Goal: Task Accomplishment & Management: Manage account settings

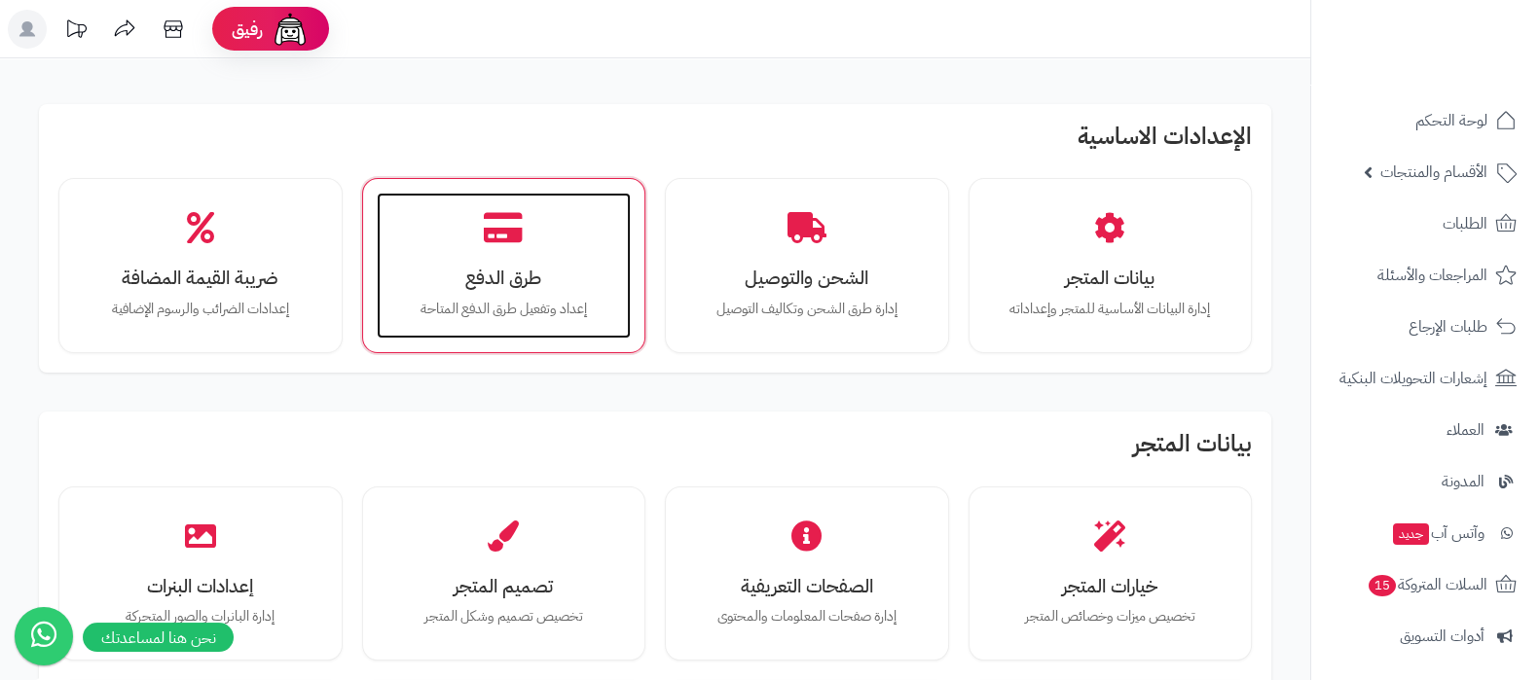
click at [540, 255] on div "طرق الدفع إعداد وتفعيل طرق الدفع المتاحة" at bounding box center [504, 266] width 255 height 146
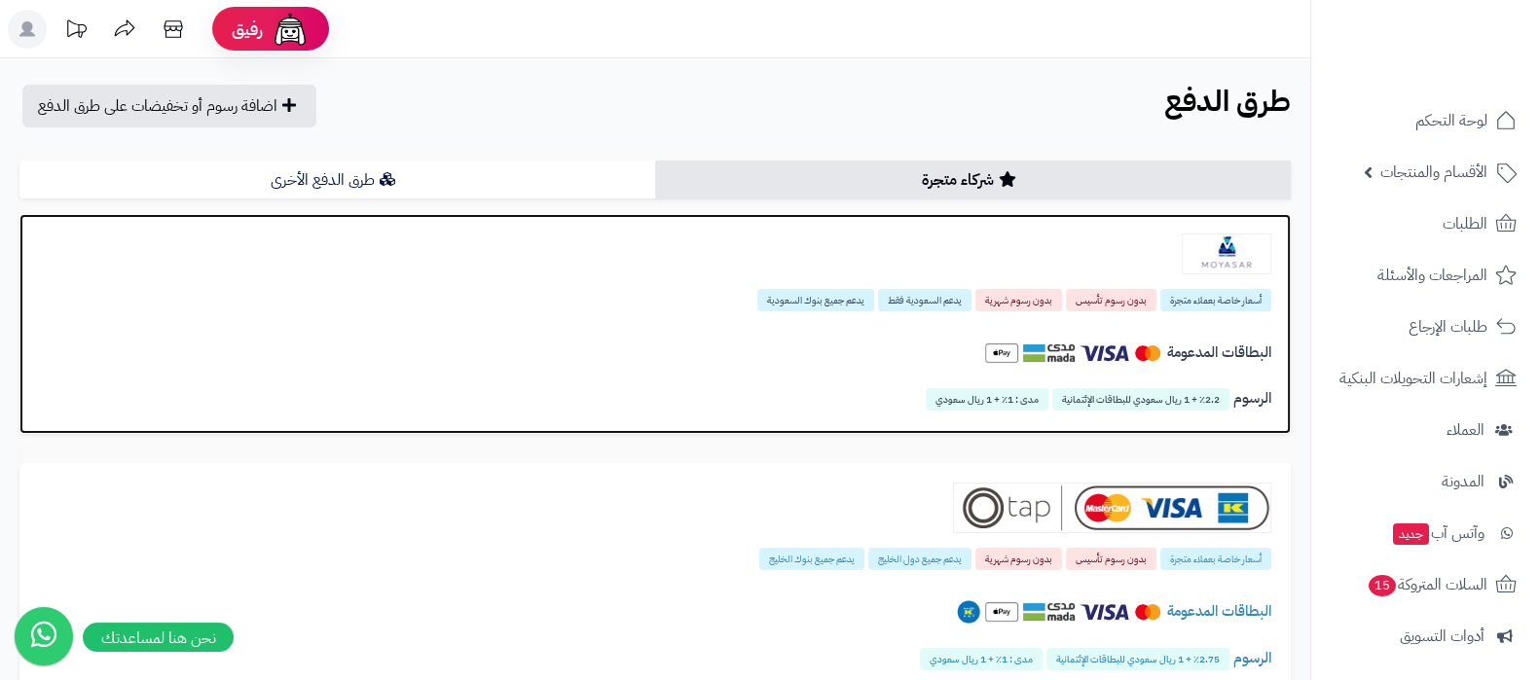
click at [1195, 251] on img at bounding box center [1227, 254] width 90 height 41
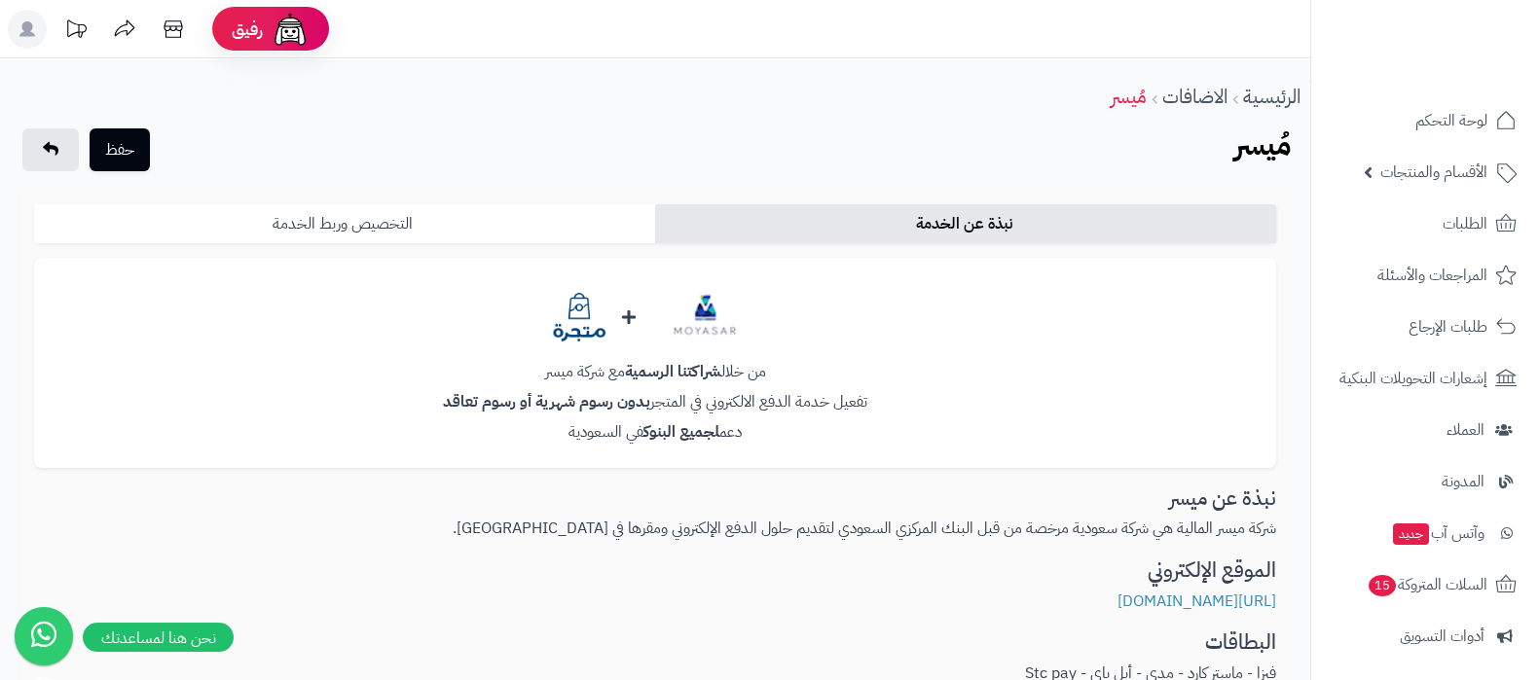
click at [522, 223] on link "التخصيص وربط الخدمة" at bounding box center [344, 223] width 621 height 39
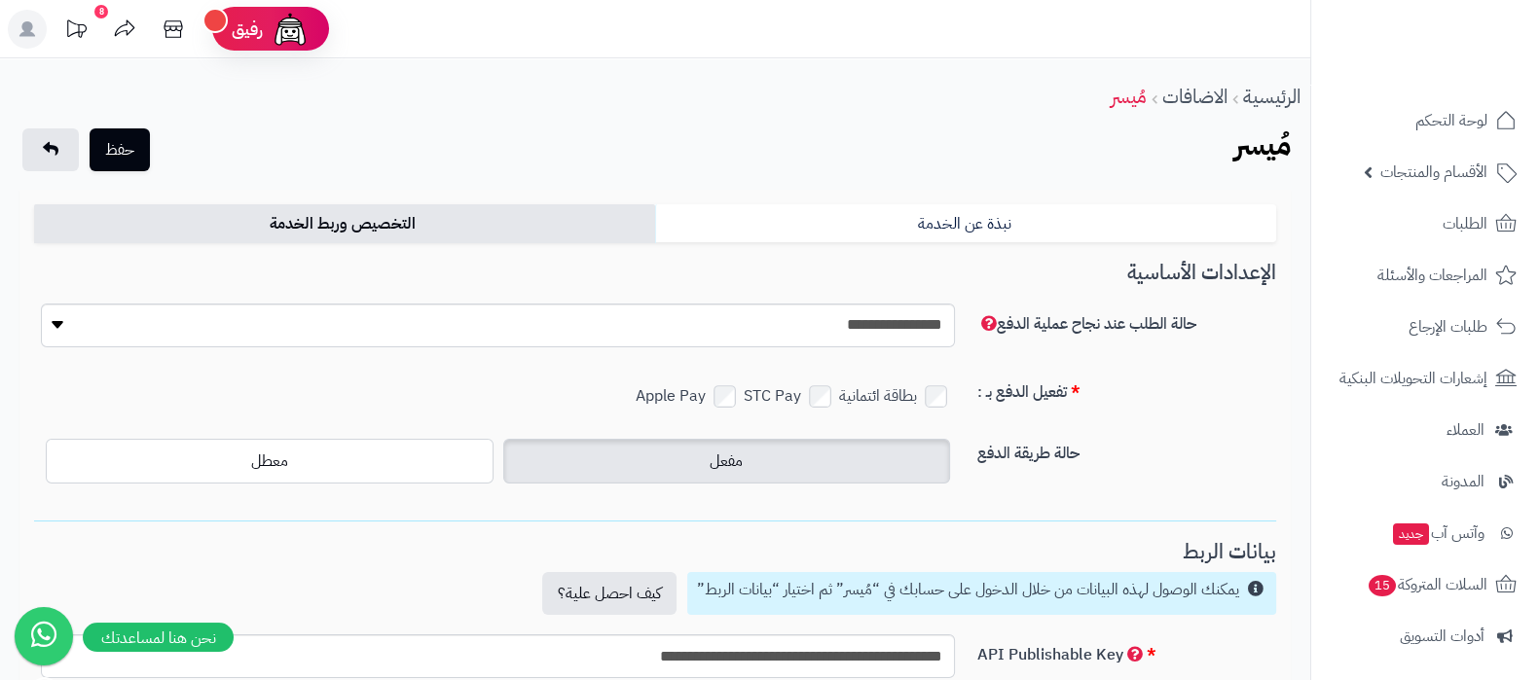
click at [925, 107] on div "الرئيسية الاضافات مُيسر حفظ مُيسر نبذة عن الخدمة التخصيص وربط الخدمة من خلال شر…" at bounding box center [655, 552] width 1310 height 989
click at [132, 148] on button "حفظ" at bounding box center [120, 149] width 60 height 43
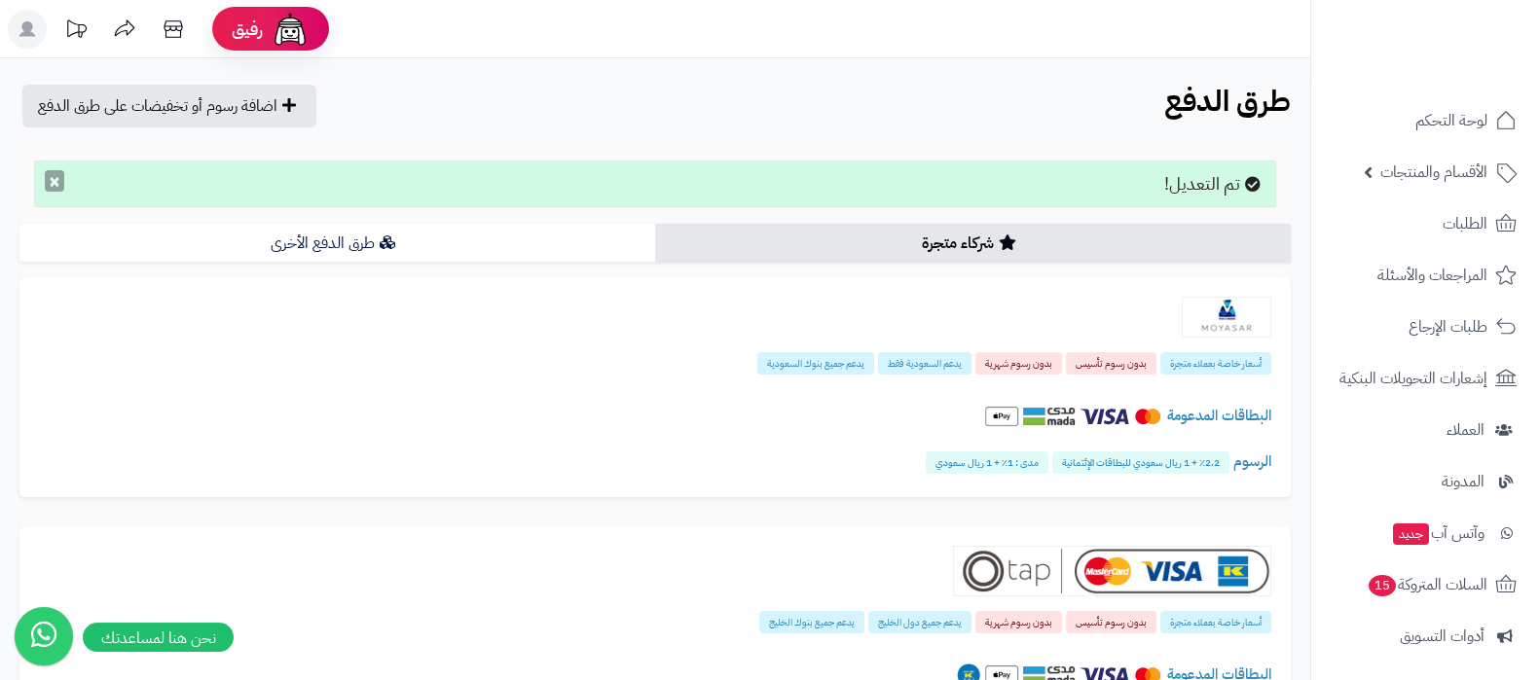
click at [45, 180] on button "×" at bounding box center [54, 180] width 19 height 21
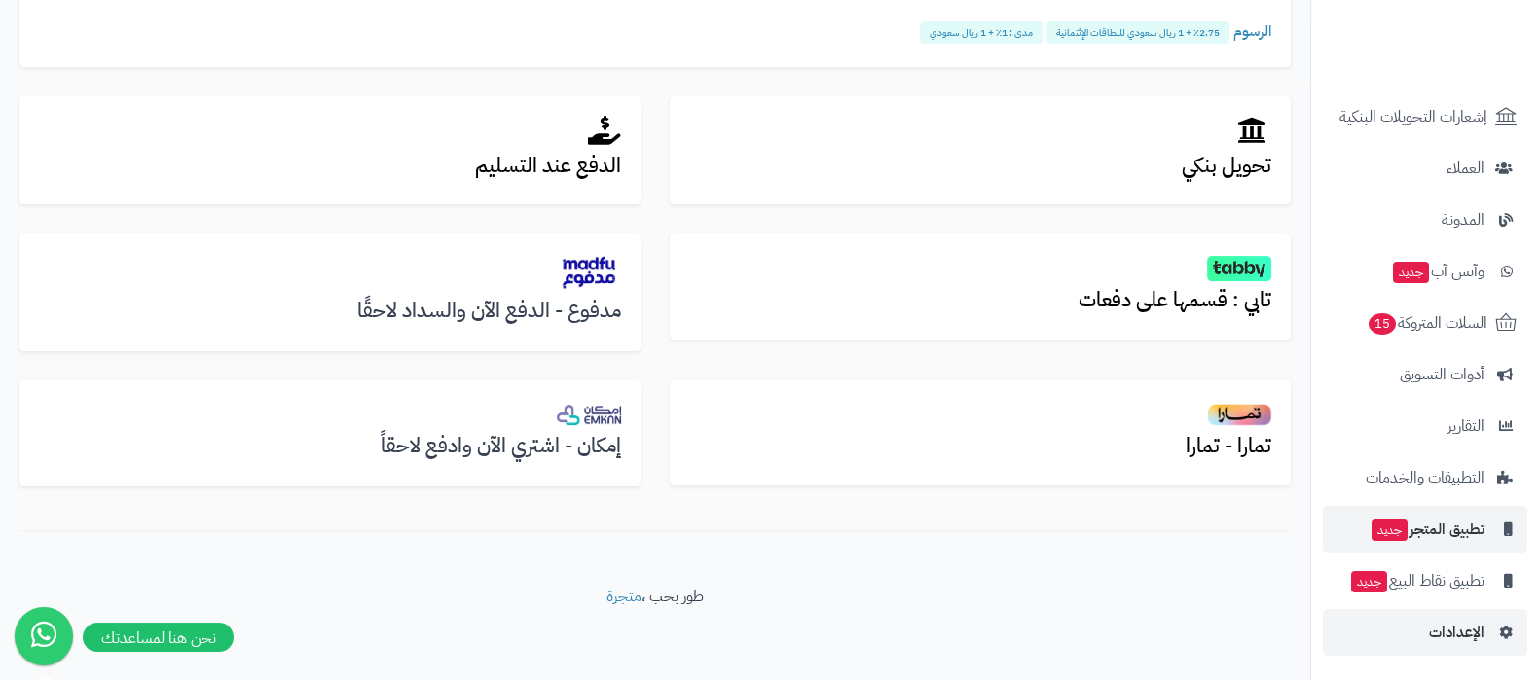
scroll to position [628, 0]
click at [1483, 659] on nav "لوحة التحكم الأقسام والمنتجات المنتجات الأقسام الماركات مواصفات المنتجات مواصفا…" at bounding box center [1424, 364] width 229 height 680
click at [1465, 631] on span "الإعدادات" at bounding box center [1456, 632] width 55 height 27
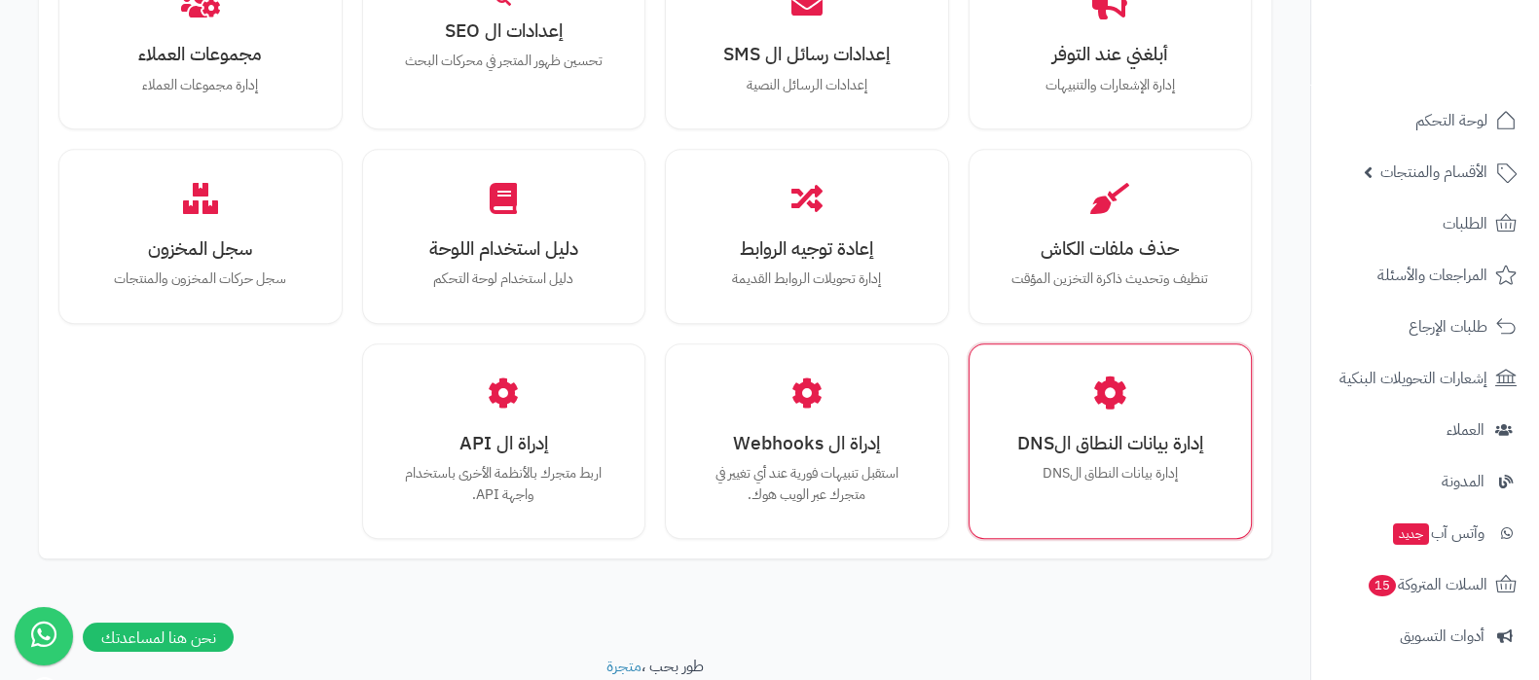
scroll to position [1800, 0]
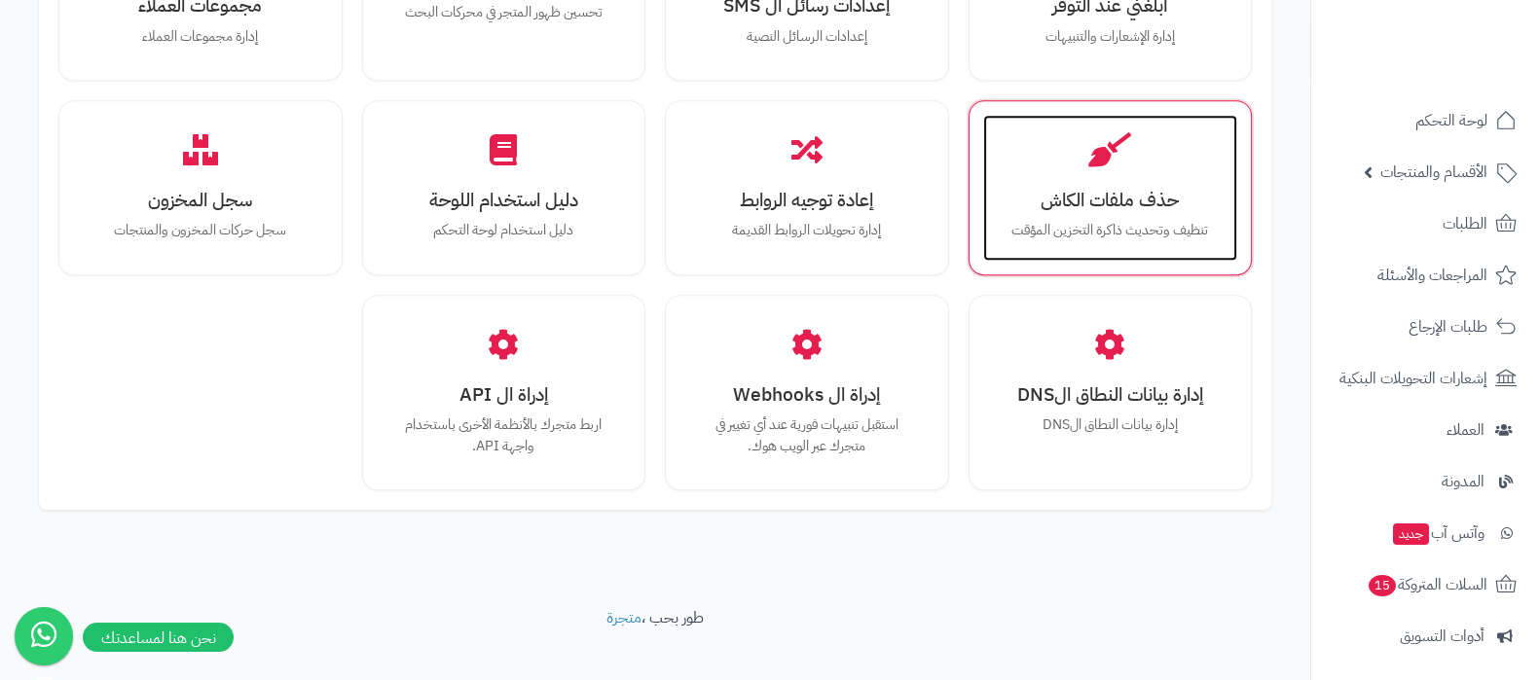
click at [1061, 220] on p "تنظيف وتحديث ذاكرة التخزين المؤقت" at bounding box center [1111, 230] width 216 height 21
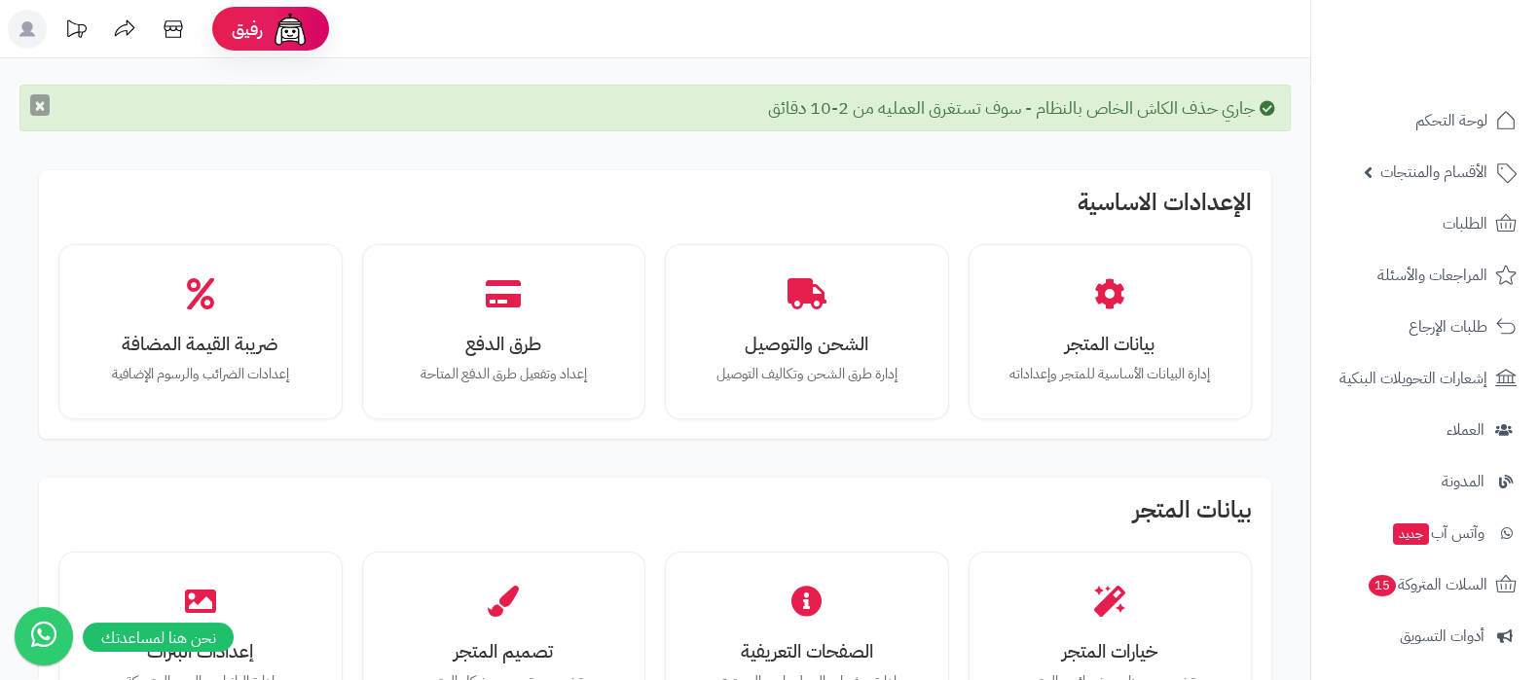
click at [30, 104] on button "×" at bounding box center [39, 104] width 19 height 21
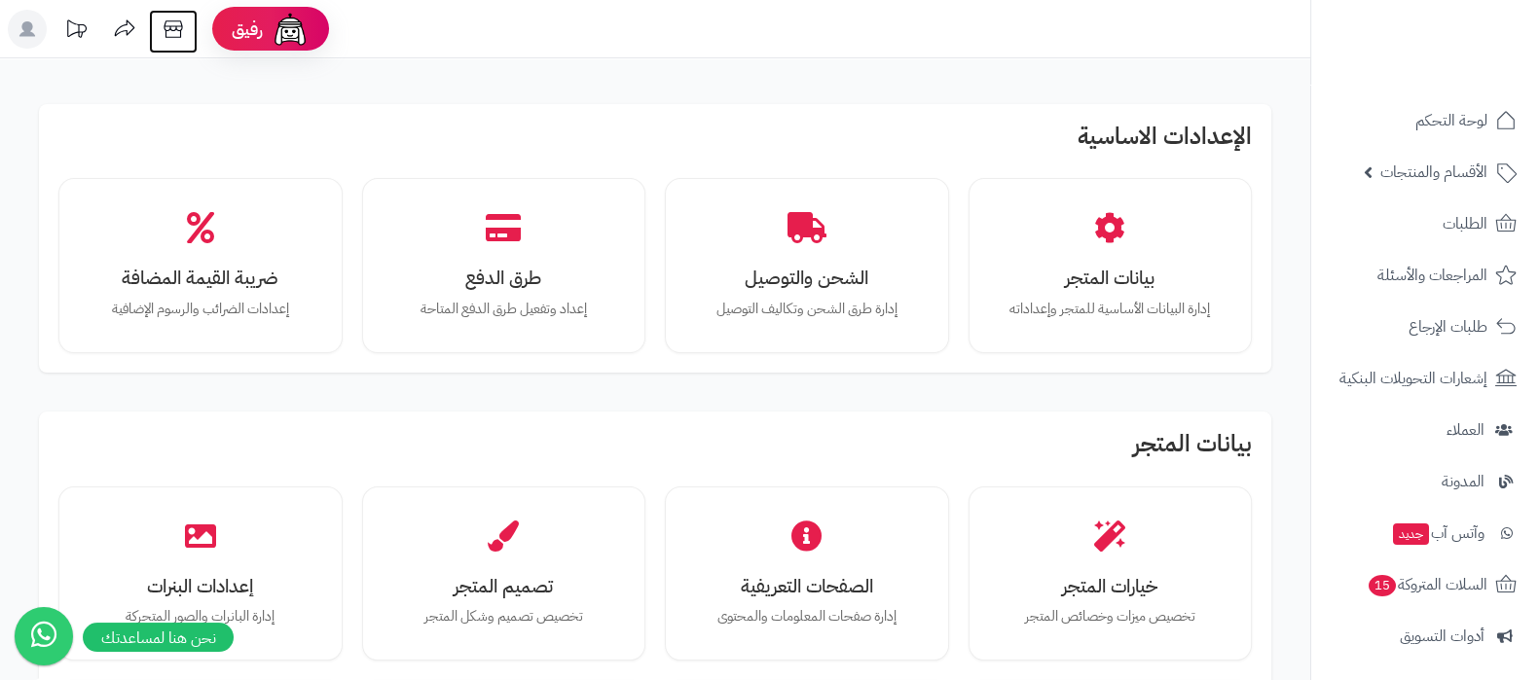
click at [179, 31] on icon at bounding box center [173, 29] width 39 height 39
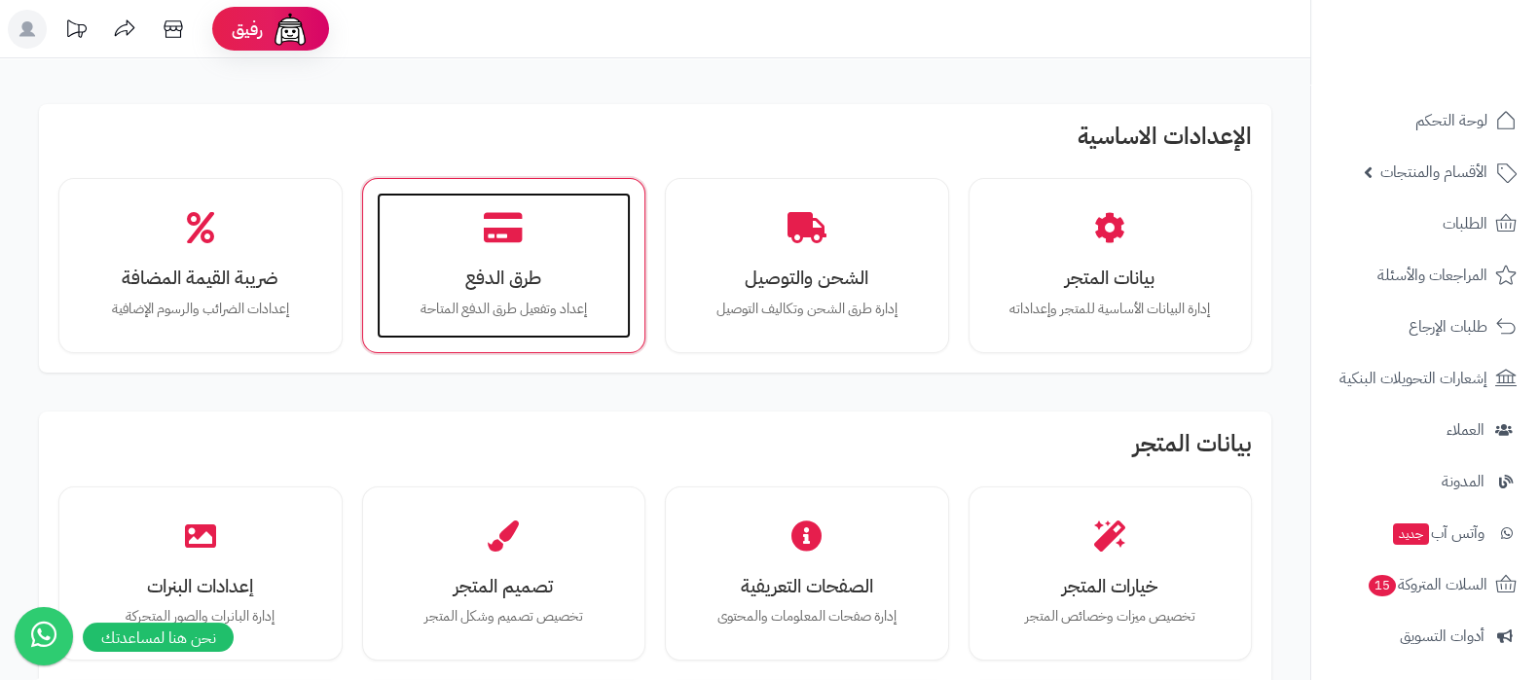
click at [473, 259] on div "طرق الدفع إعداد وتفعيل طرق الدفع المتاحة" at bounding box center [504, 266] width 255 height 146
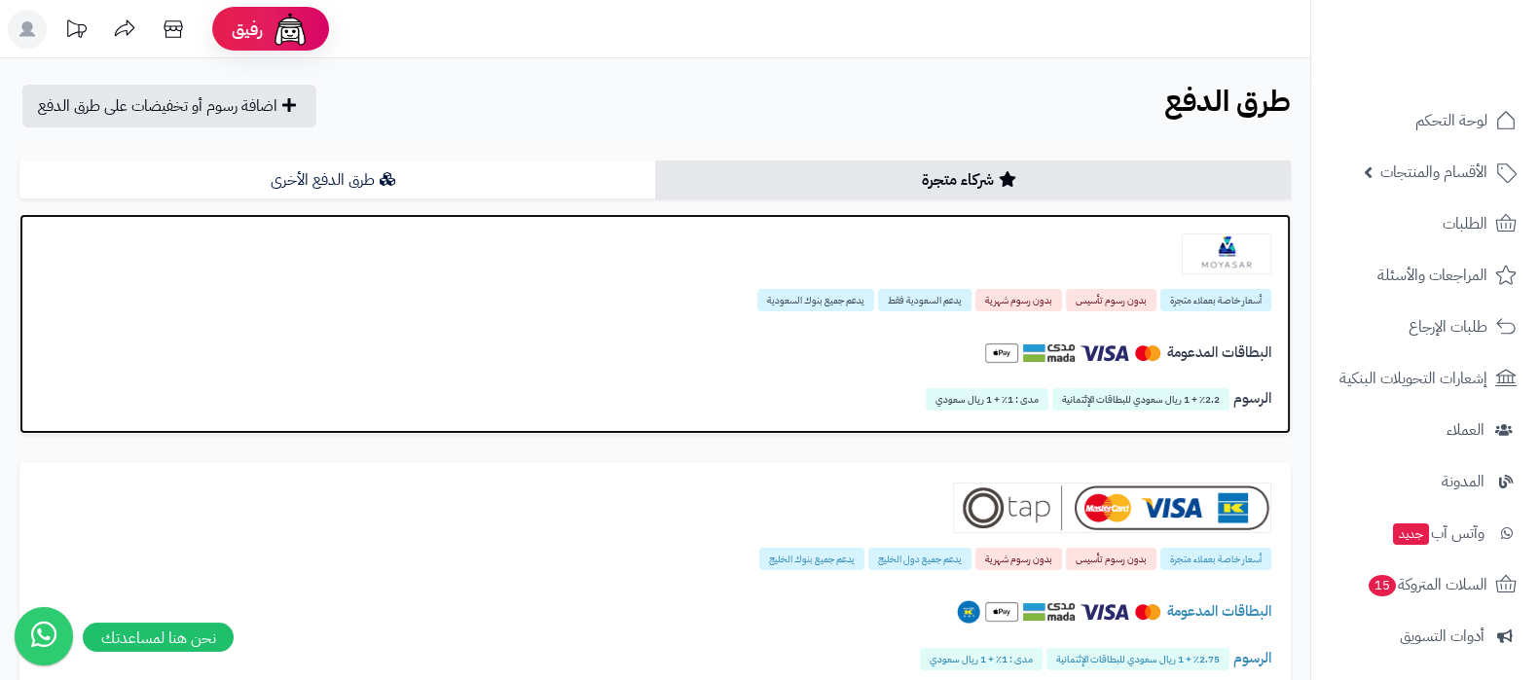
click at [1215, 260] on img at bounding box center [1227, 254] width 90 height 41
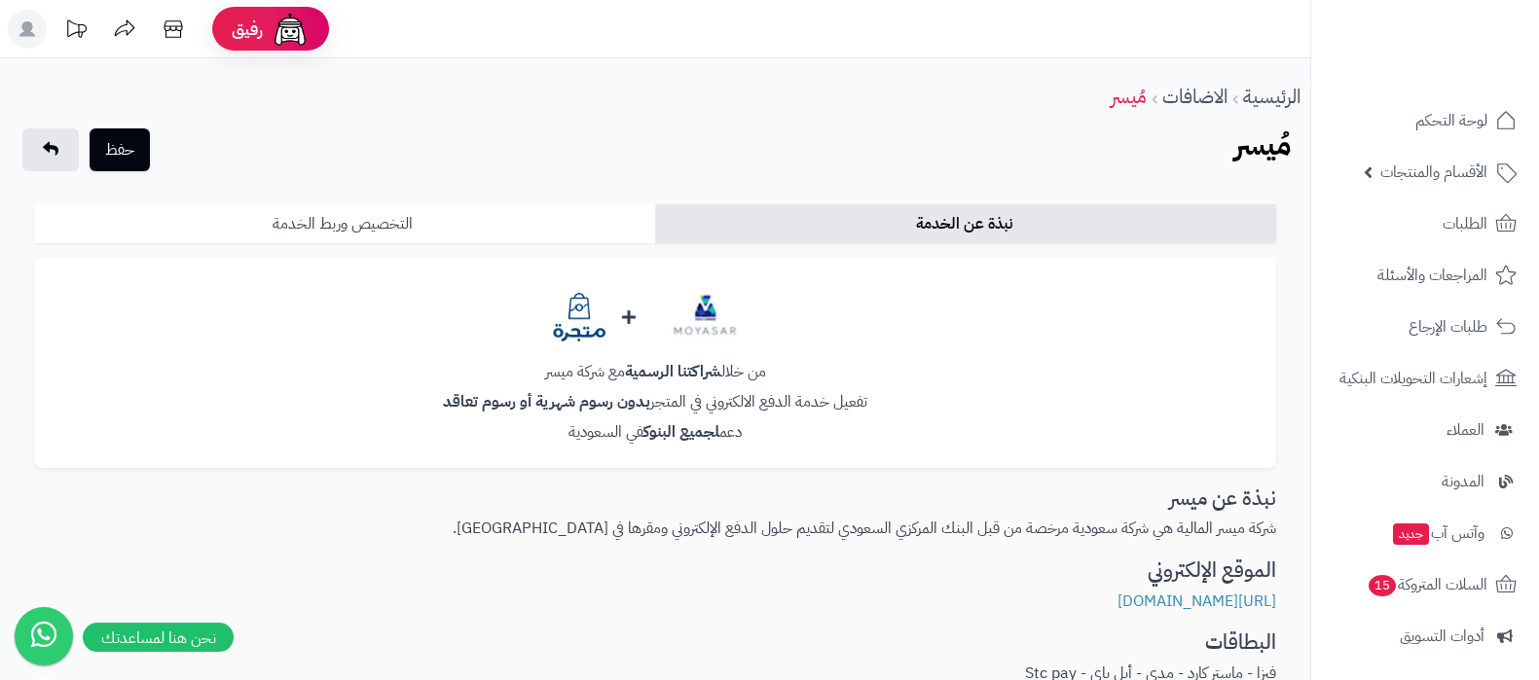
click at [343, 230] on link "التخصيص وربط الخدمة" at bounding box center [344, 223] width 621 height 39
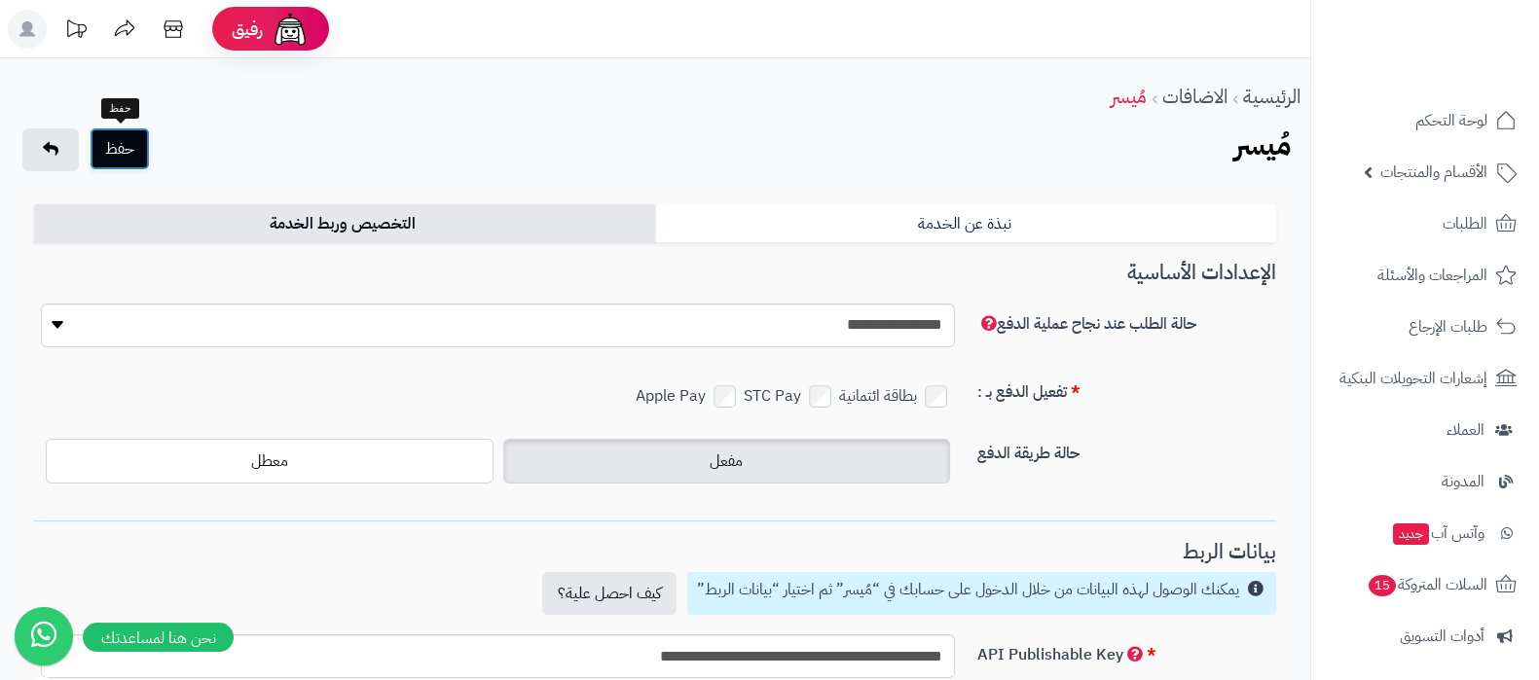
click at [120, 158] on button "حفظ" at bounding box center [120, 149] width 60 height 43
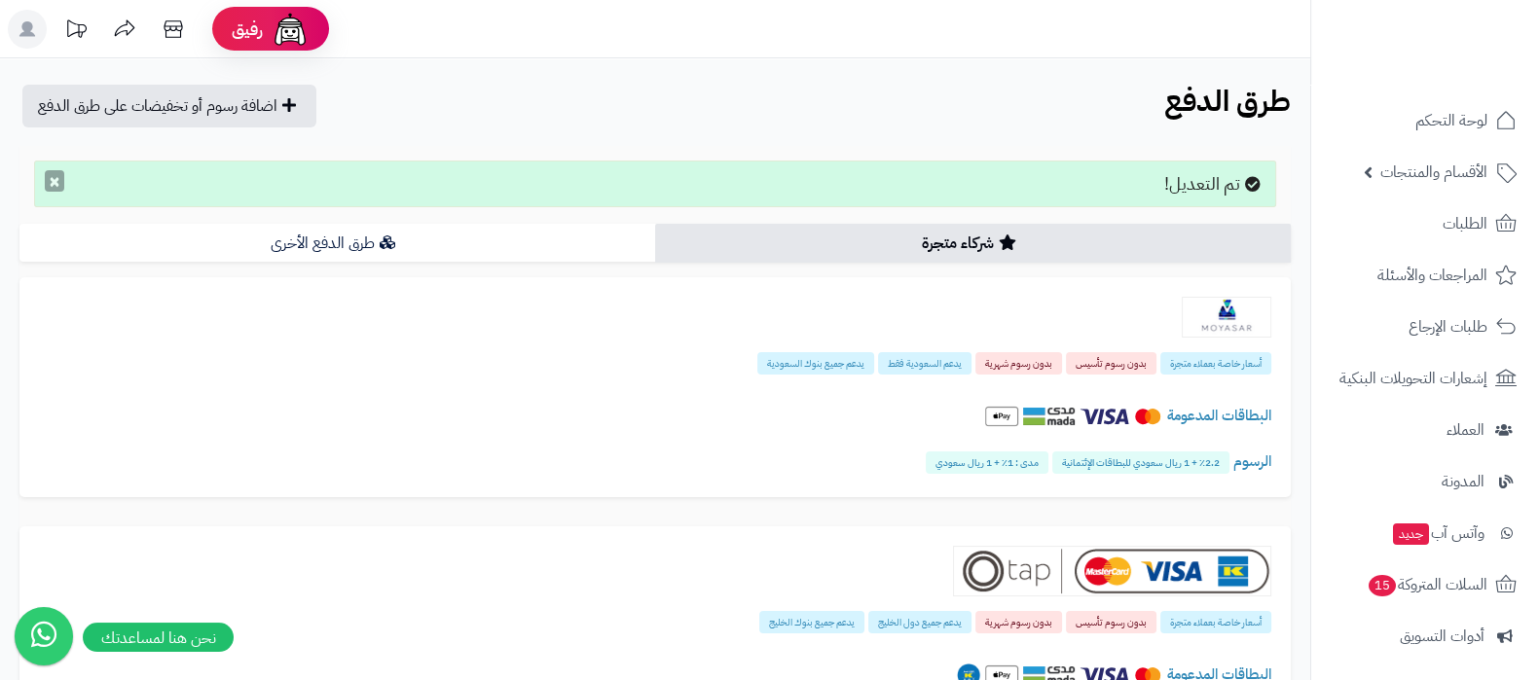
click at [49, 181] on button "×" at bounding box center [54, 180] width 19 height 21
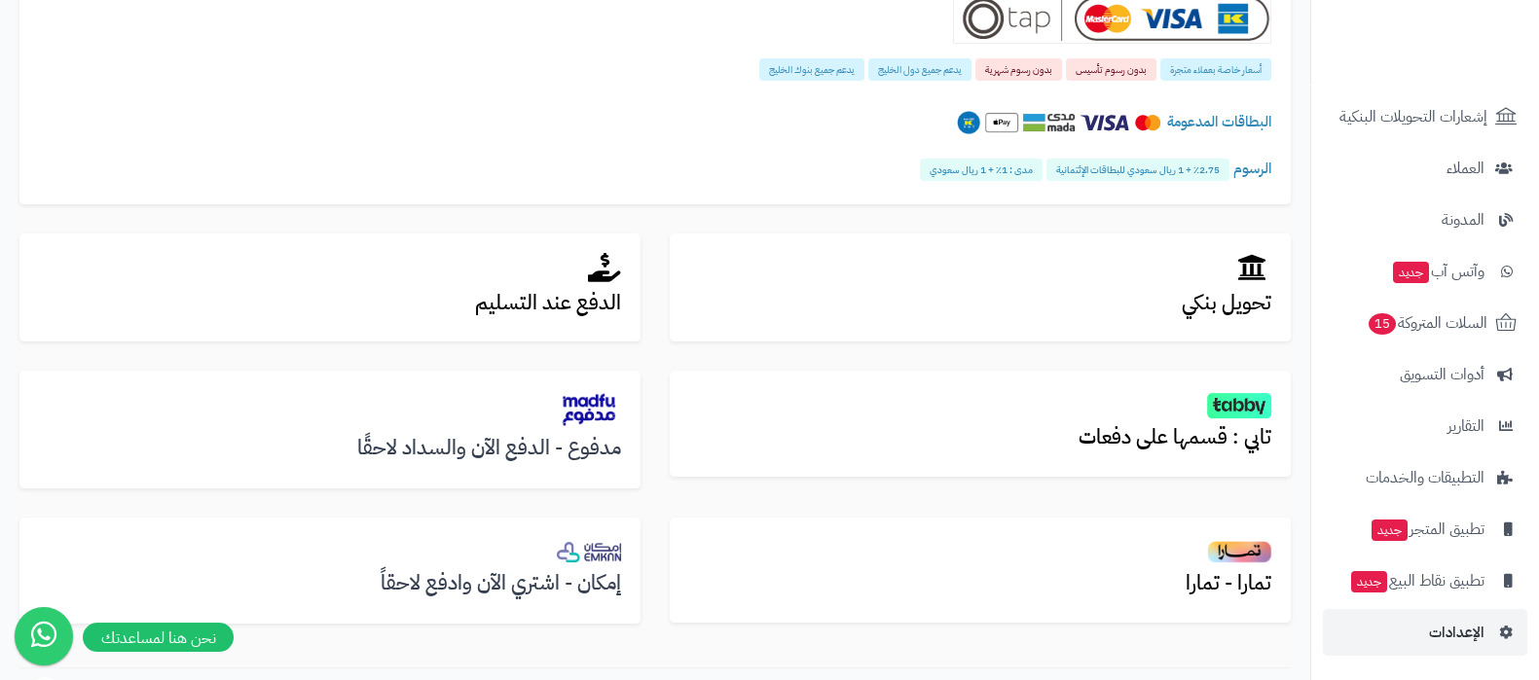
scroll to position [608, 0]
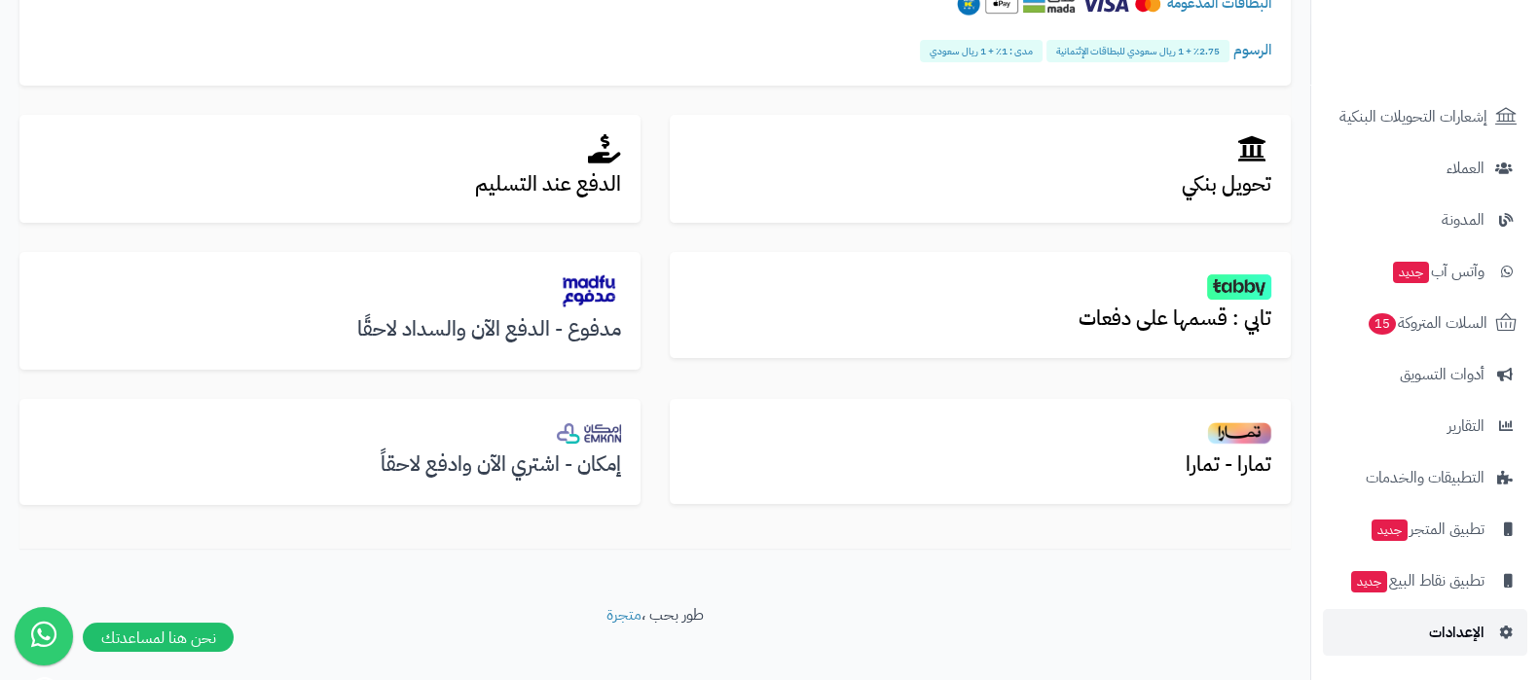
click at [1420, 632] on link "الإعدادات" at bounding box center [1425, 632] width 204 height 47
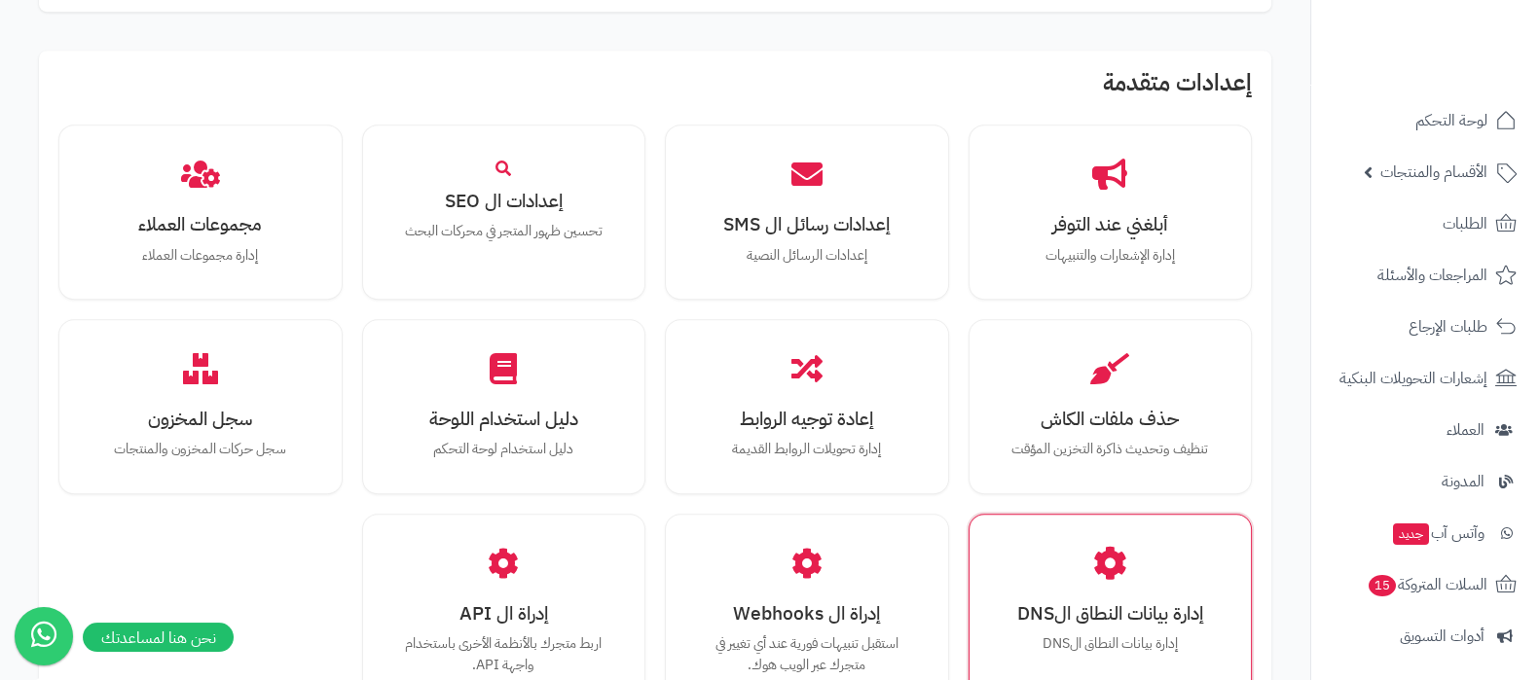
scroll to position [1800, 0]
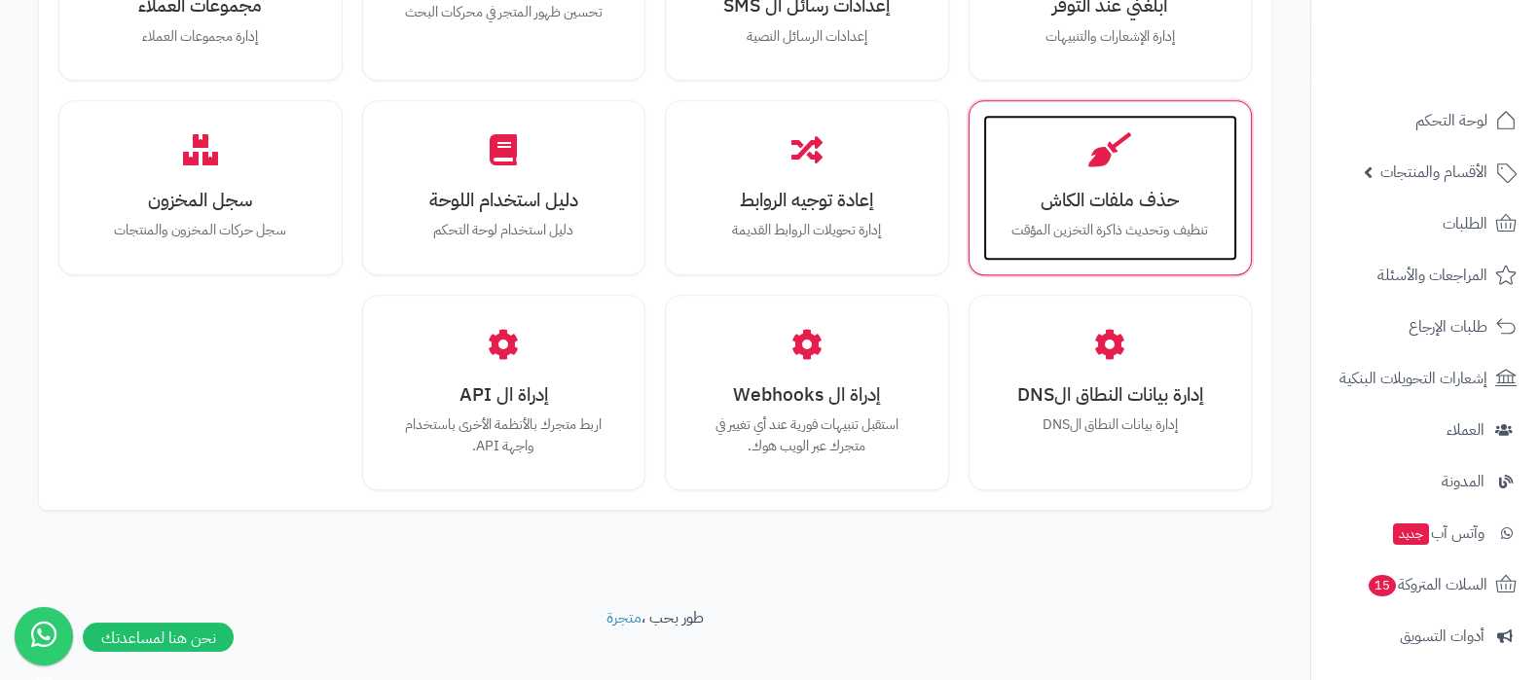
click at [1083, 220] on p "تنظيف وتحديث ذاكرة التخزين المؤقت" at bounding box center [1111, 230] width 216 height 21
